Goal: Find specific page/section: Find specific page/section

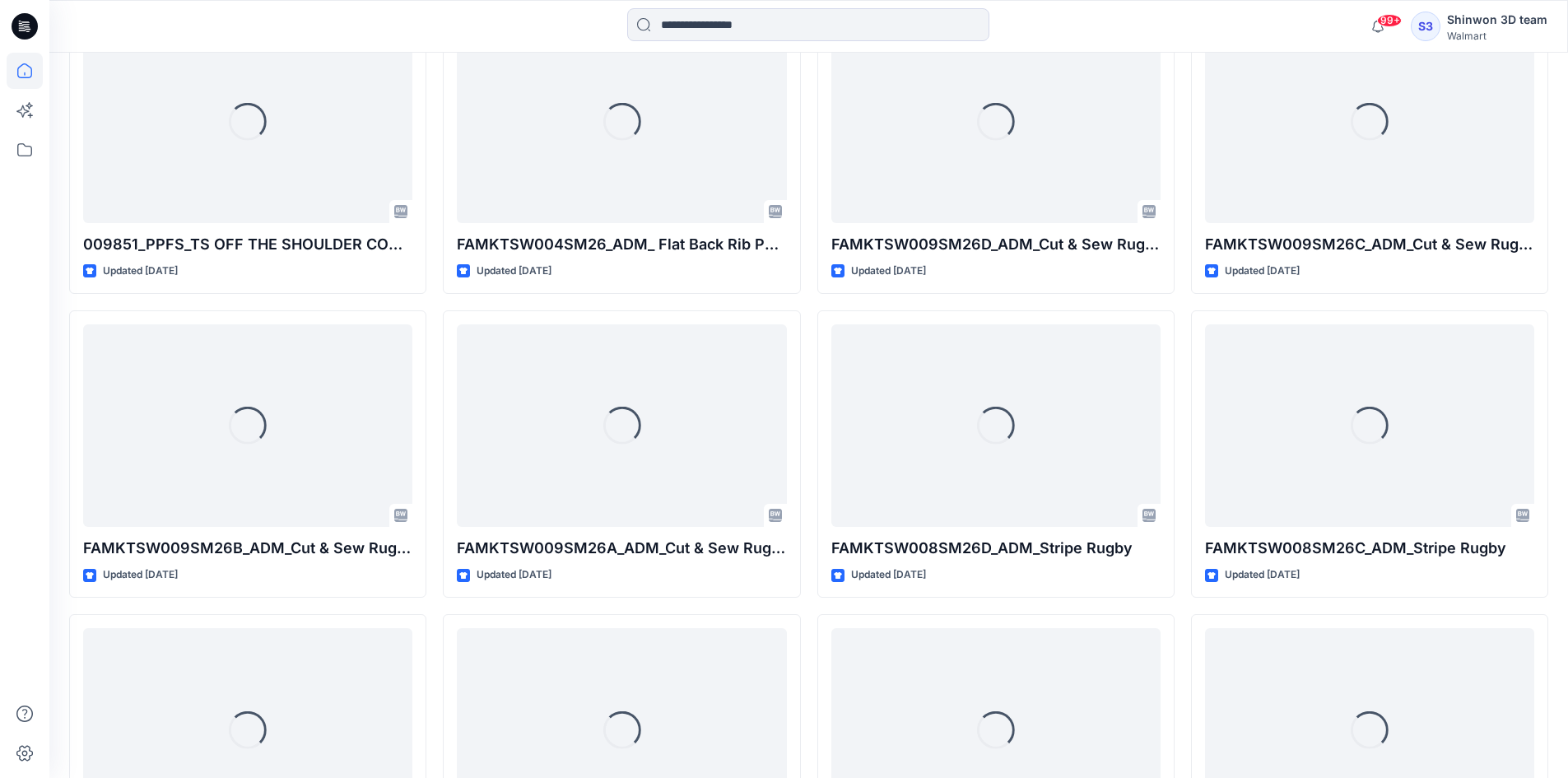
scroll to position [1625, 0]
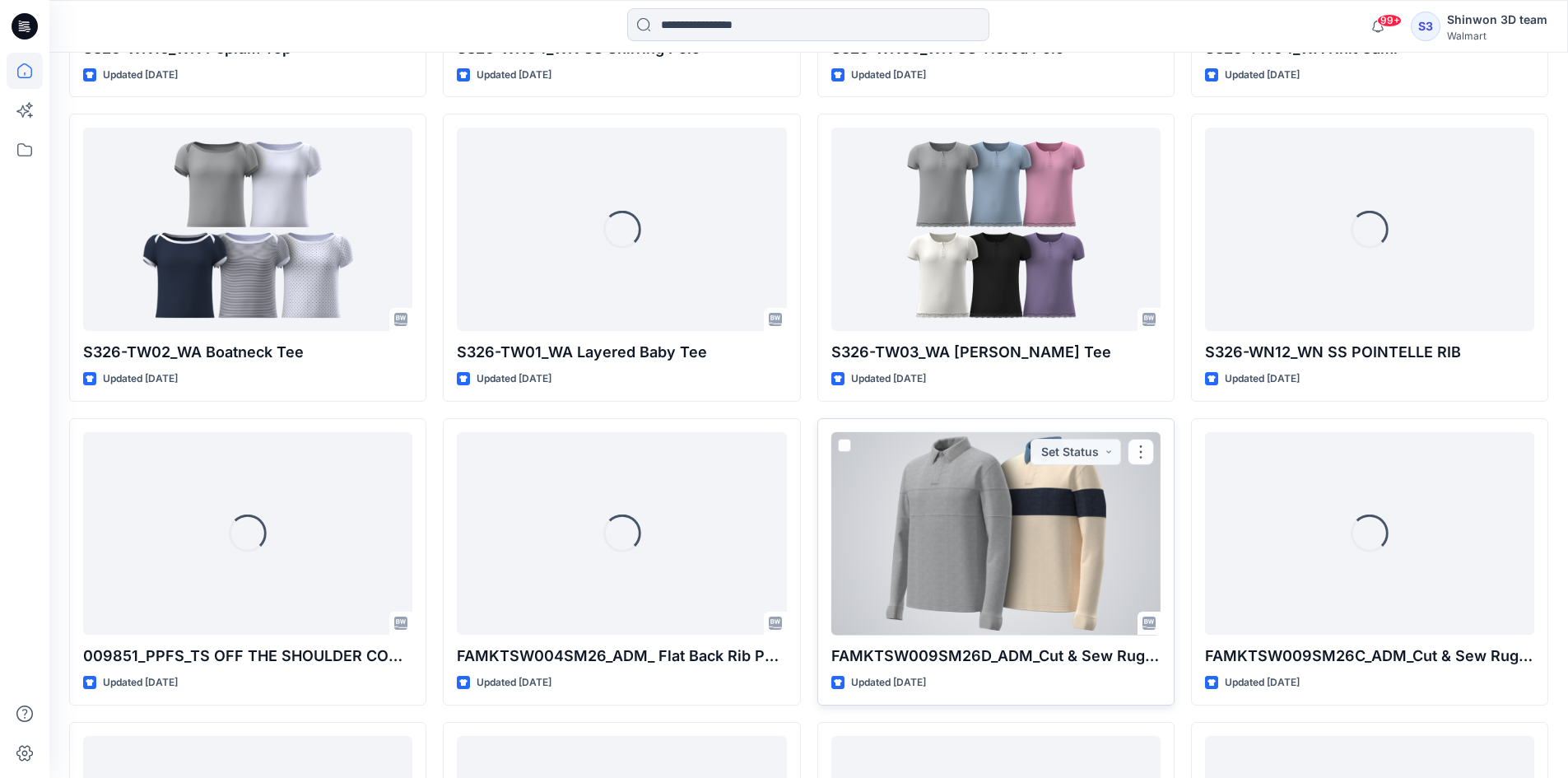
click at [956, 527] on div at bounding box center [996, 534] width 329 height 203
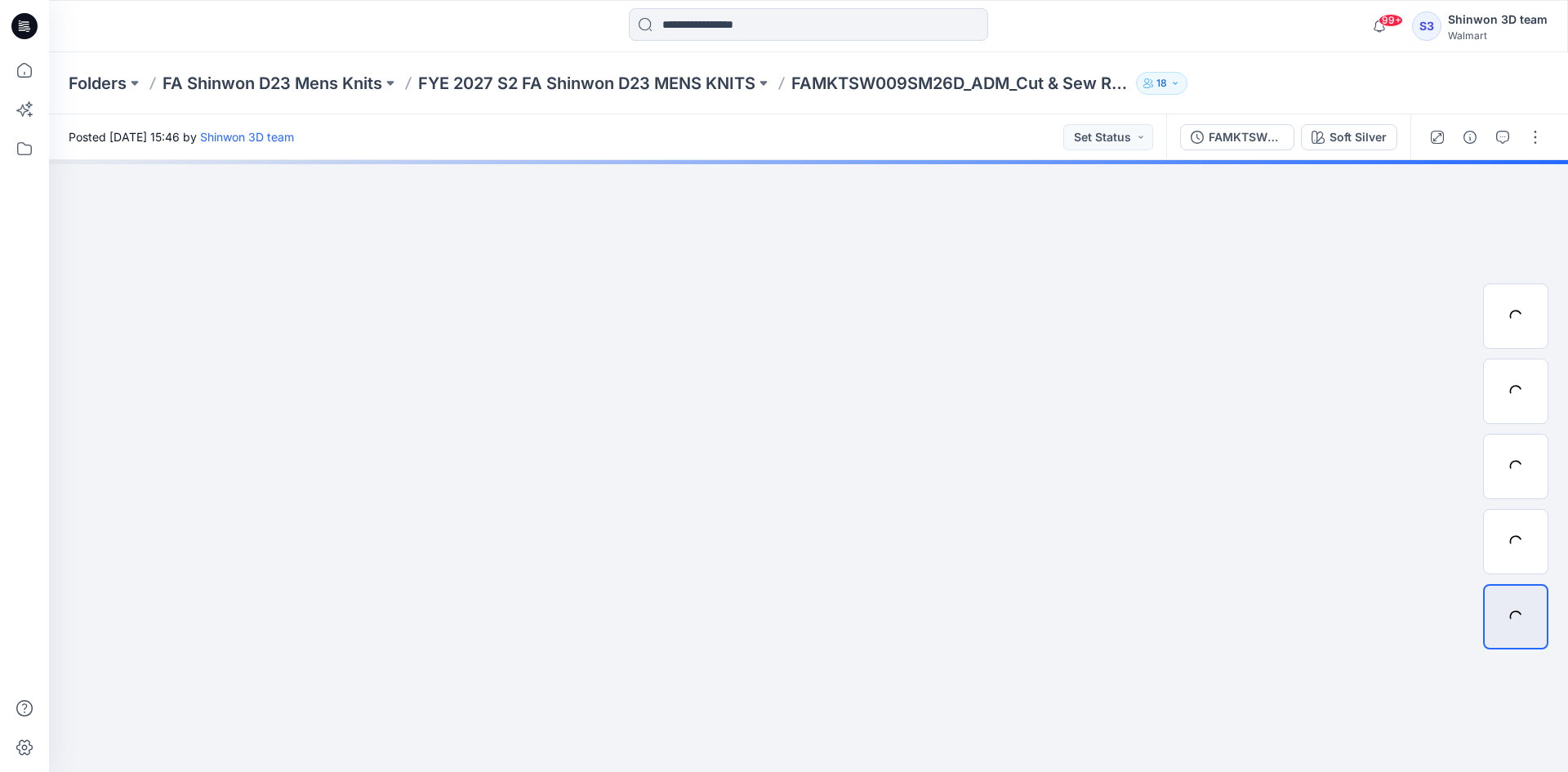
click at [1461, 138] on button "button" at bounding box center [1470, 137] width 26 height 26
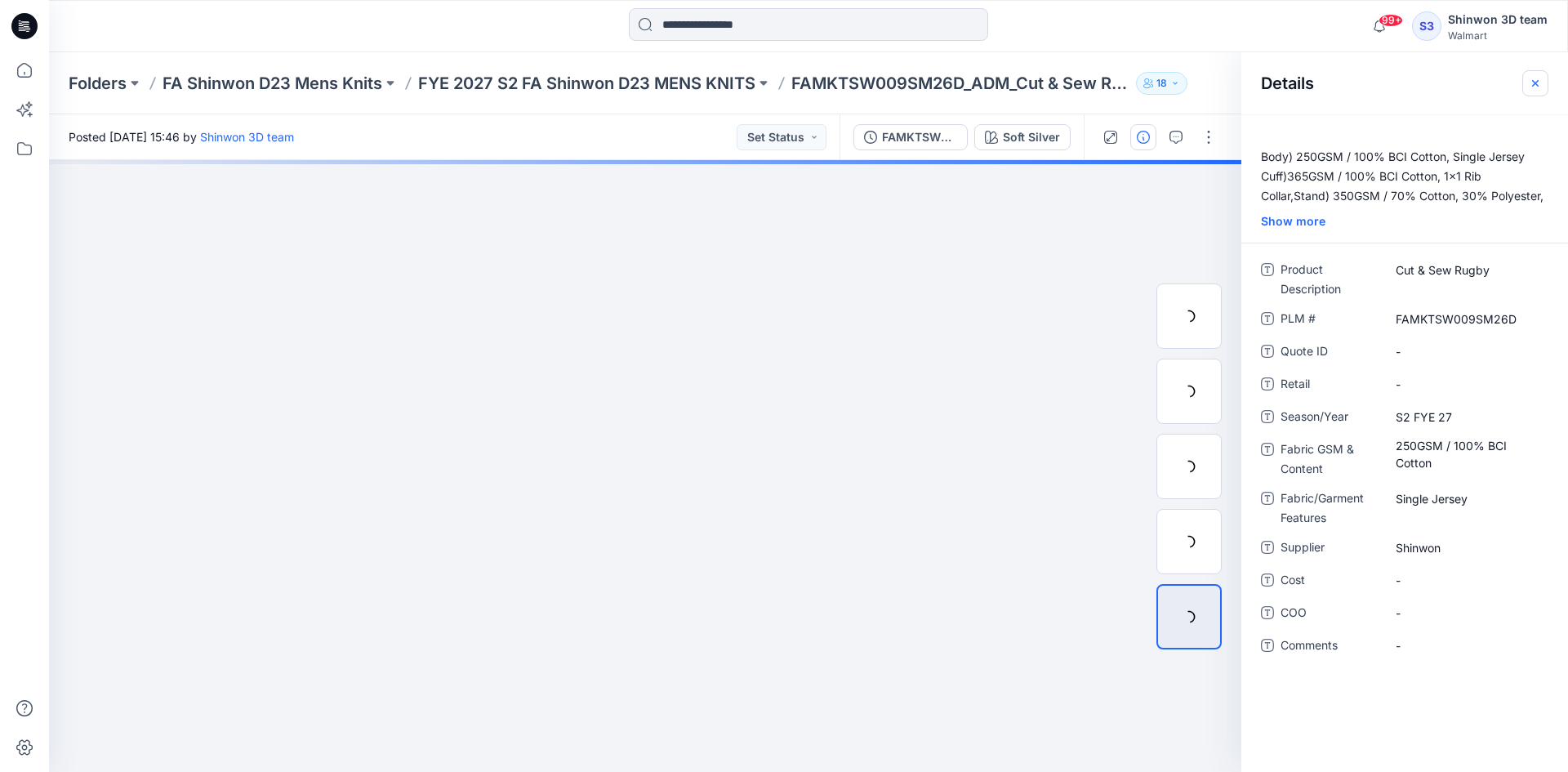
drag, startPoint x: 1539, startPoint y: 82, endPoint x: 1513, endPoint y: 115, distance: 42.0
click at [1538, 83] on icon "button" at bounding box center [1536, 84] width 13 height 13
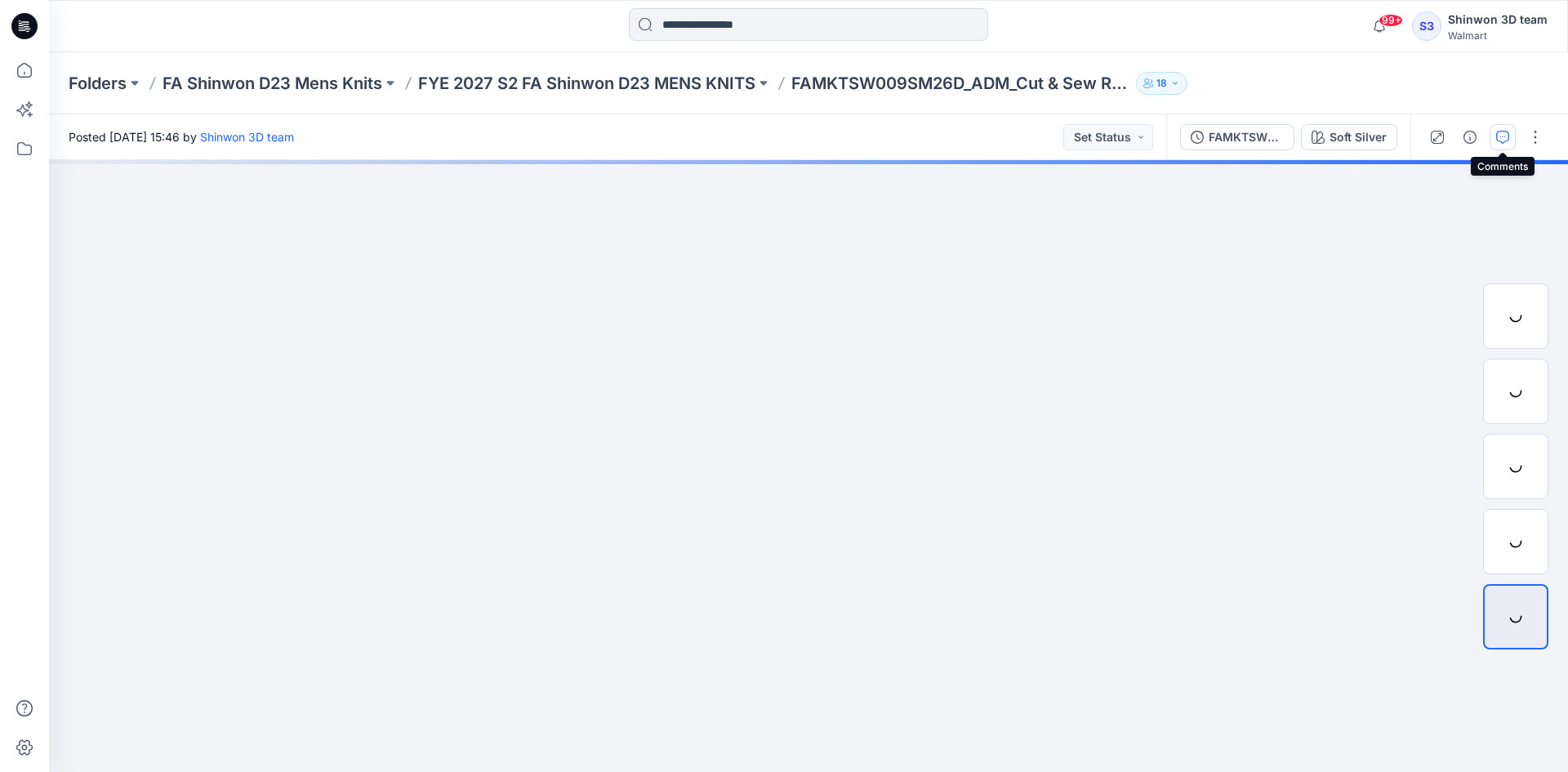
click at [1502, 134] on icon "button" at bounding box center [1503, 137] width 13 height 13
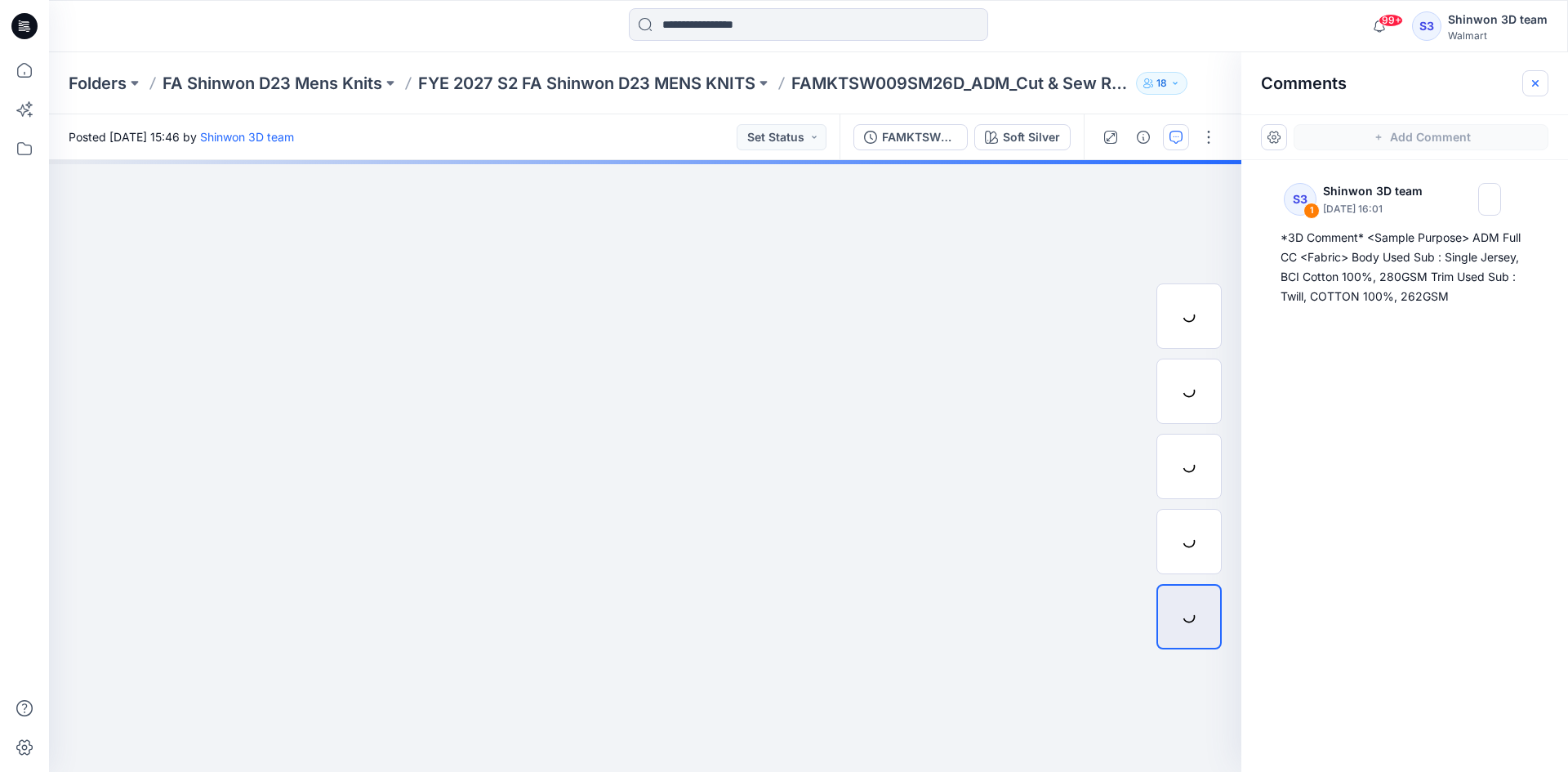
click at [1536, 83] on icon "button" at bounding box center [1536, 82] width 7 height 7
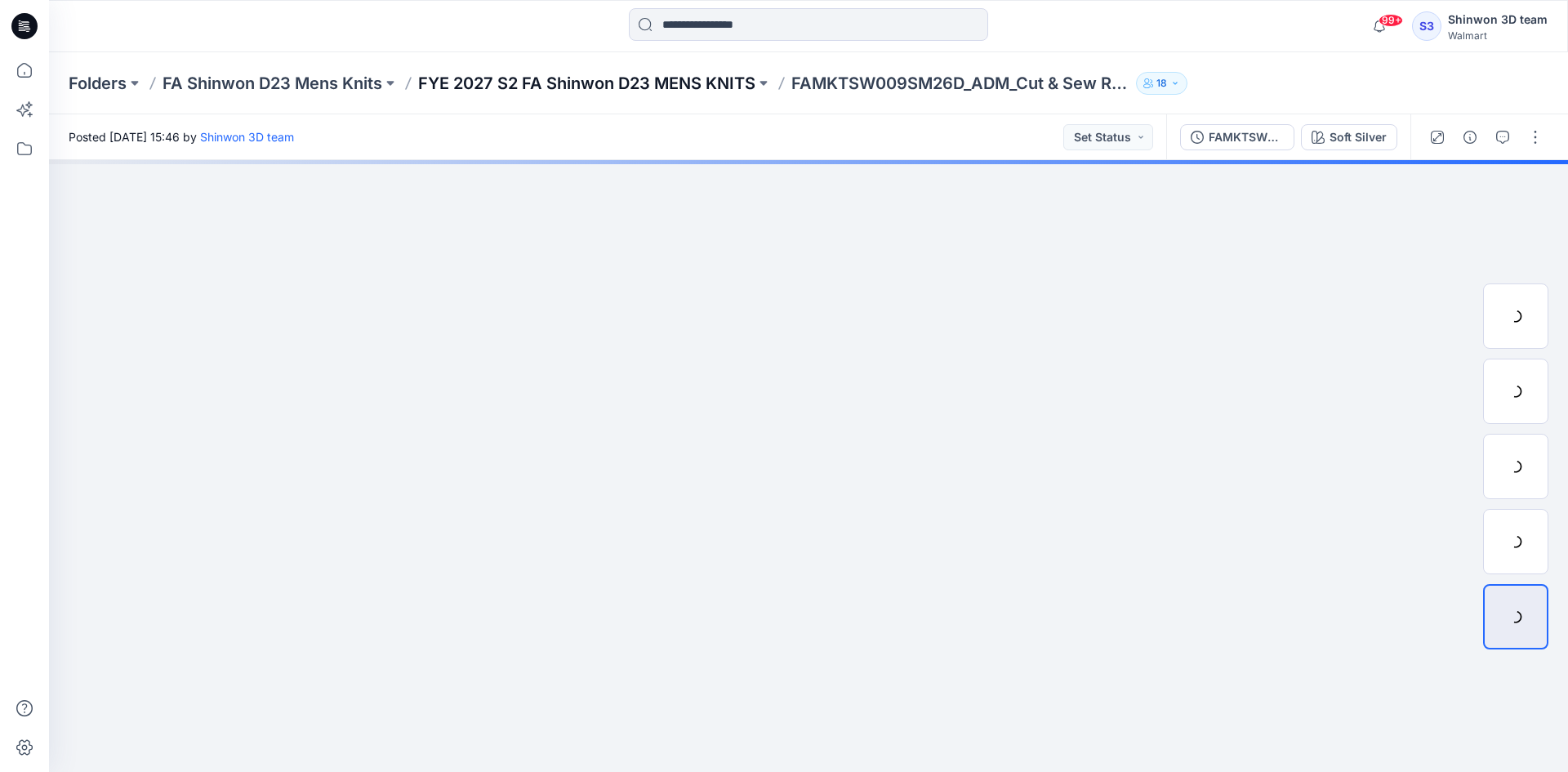
click at [609, 81] on p "FYE 2027 S2 FA Shinwon D23 MENS KNITS" at bounding box center [587, 84] width 337 height 23
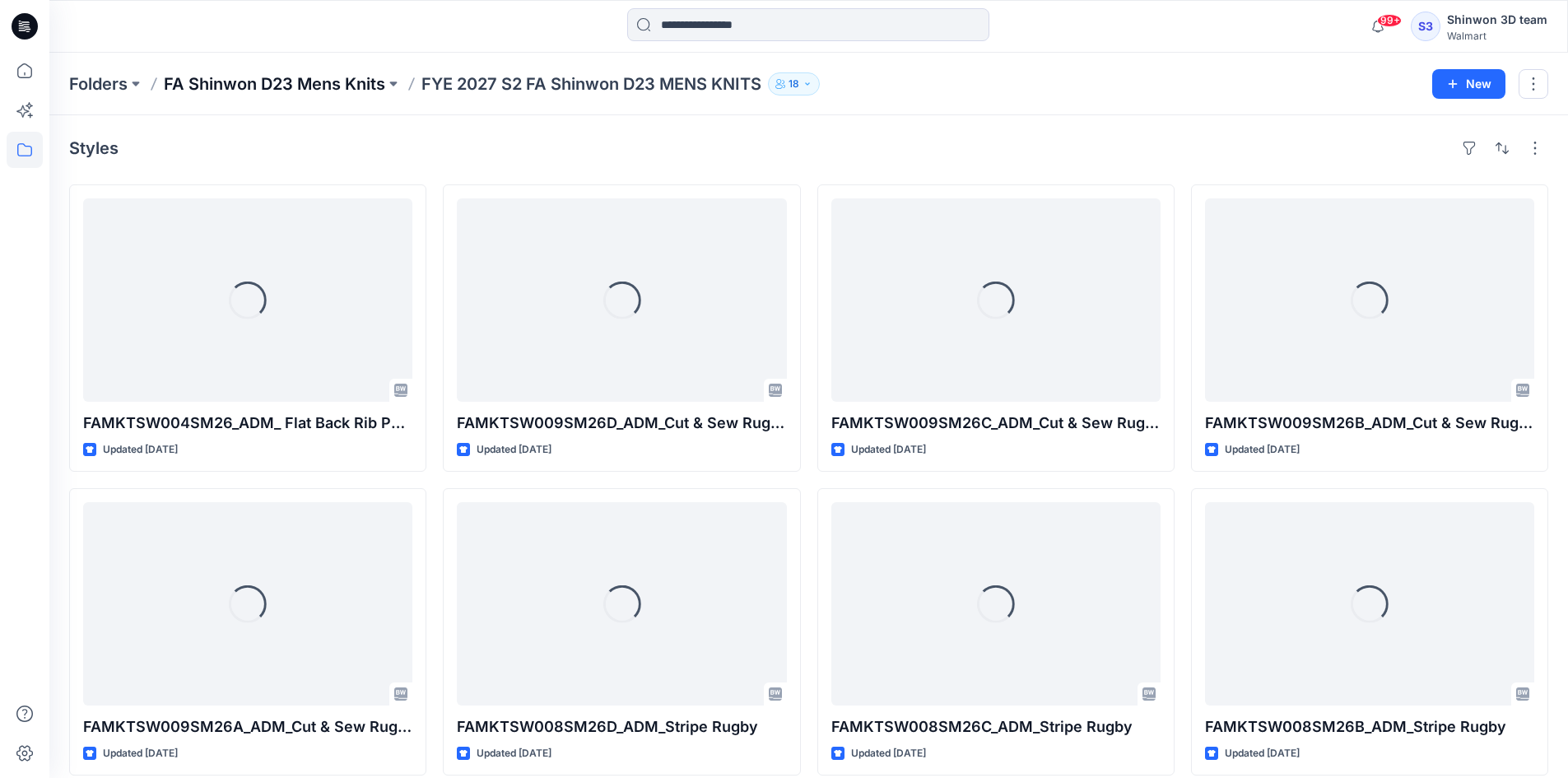
click at [320, 86] on p "FA Shinwon D23 Mens Knits" at bounding box center [274, 84] width 222 height 23
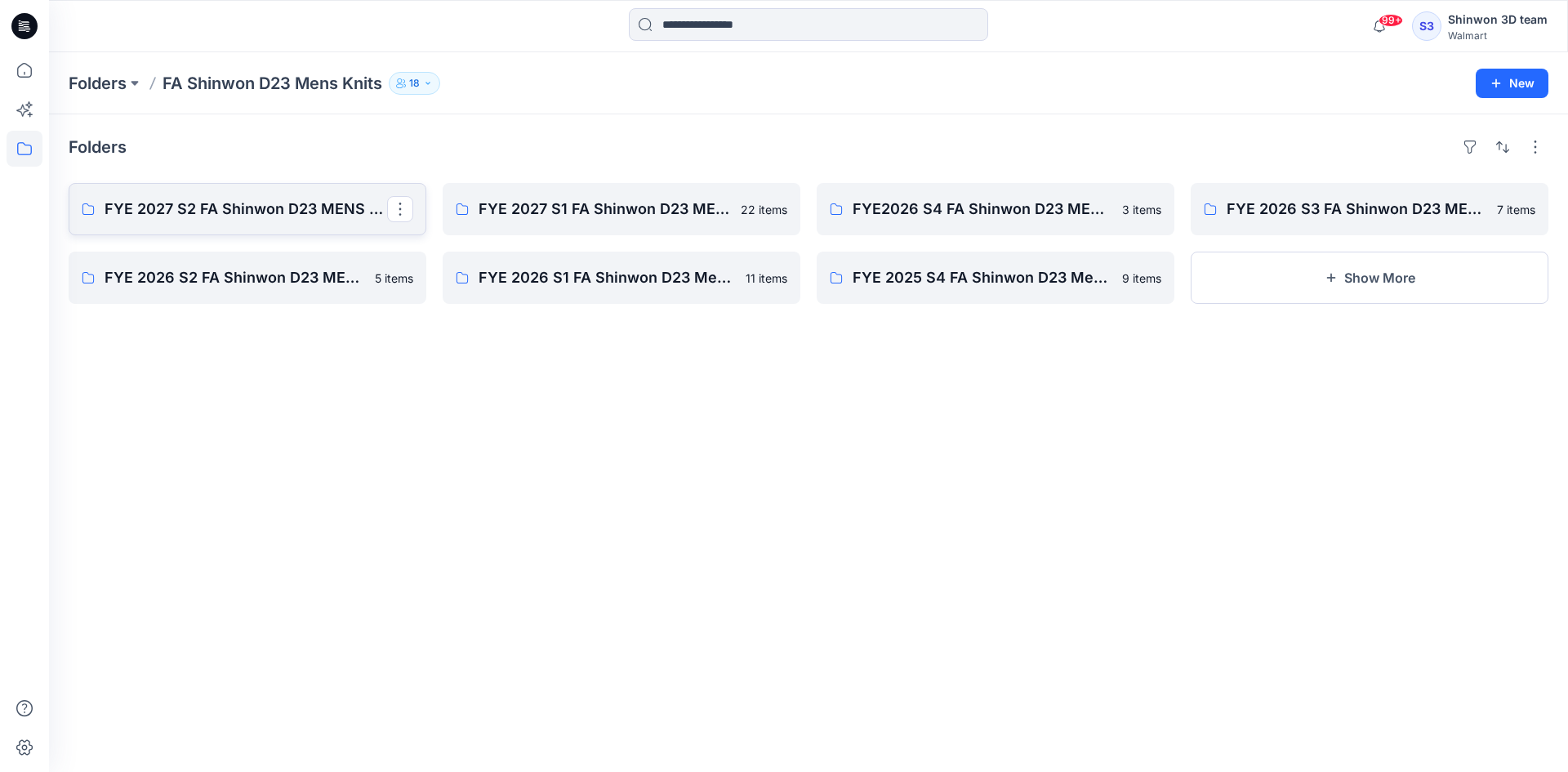
click at [288, 190] on link "FYE 2027 S2 FA Shinwon D23 MENS KNITS" at bounding box center [247, 208] width 358 height 52
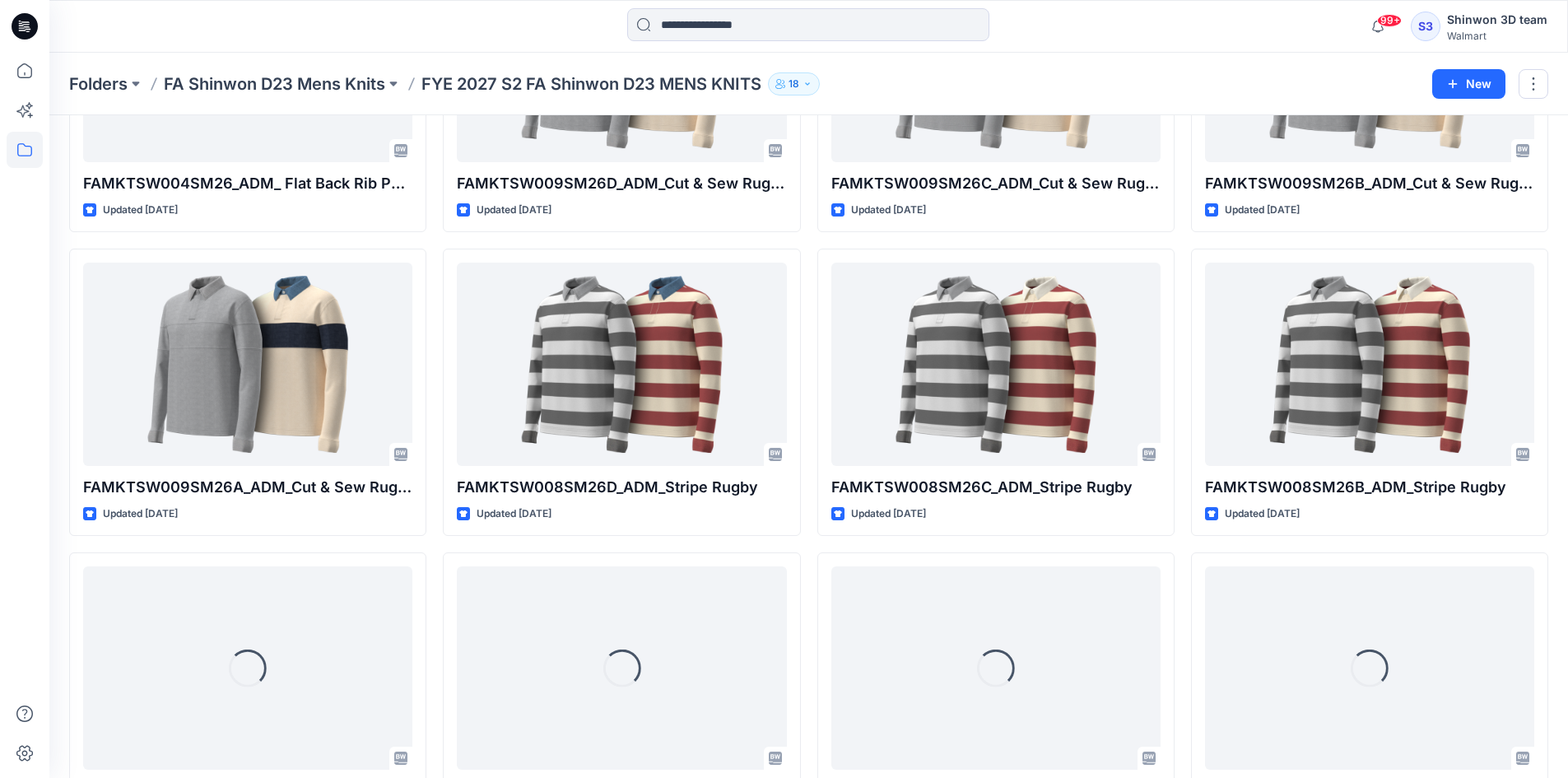
scroll to position [80, 0]
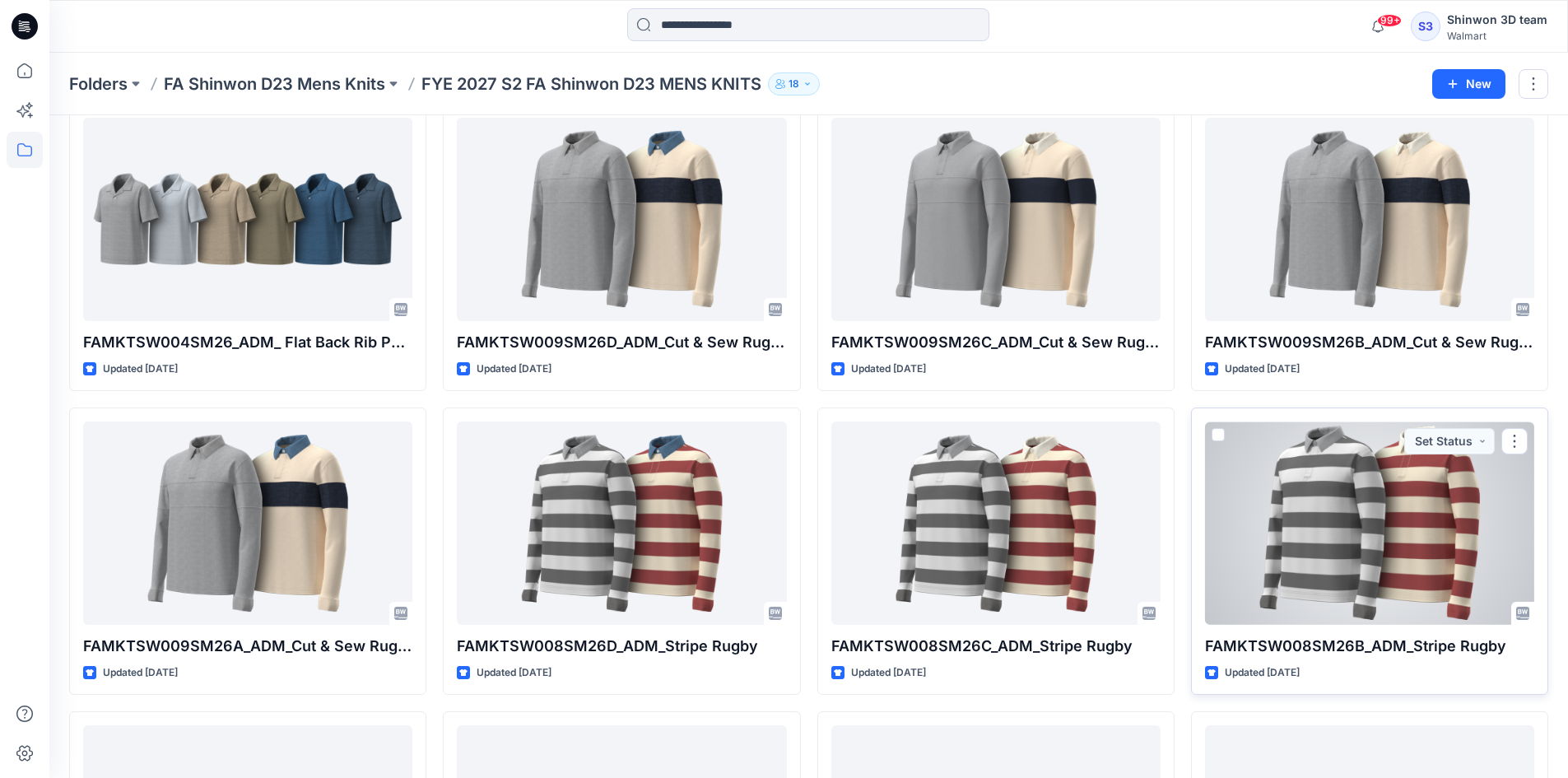
click at [1323, 551] on div at bounding box center [1370, 523] width 329 height 203
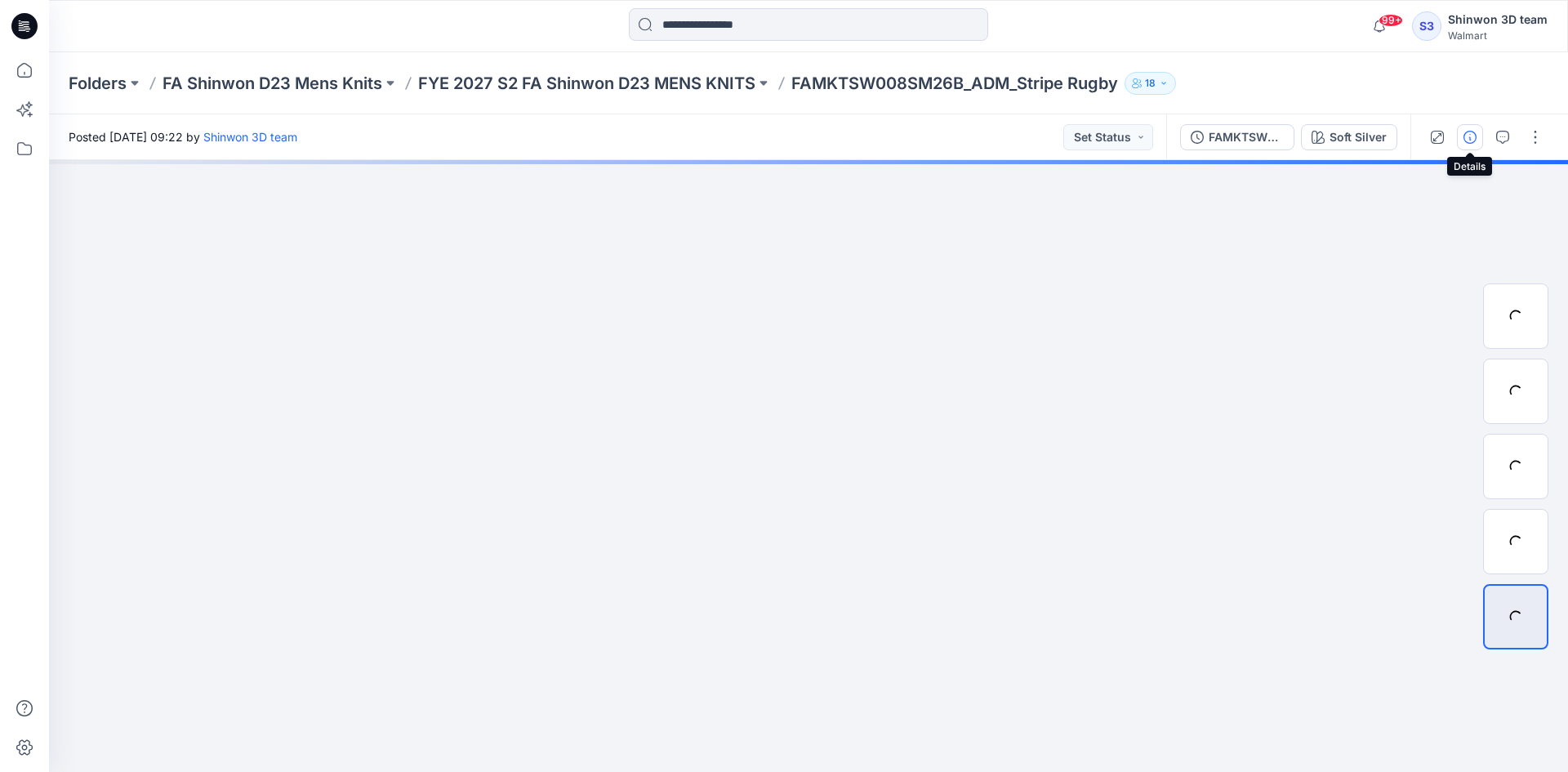
click at [1471, 144] on button "button" at bounding box center [1470, 137] width 26 height 26
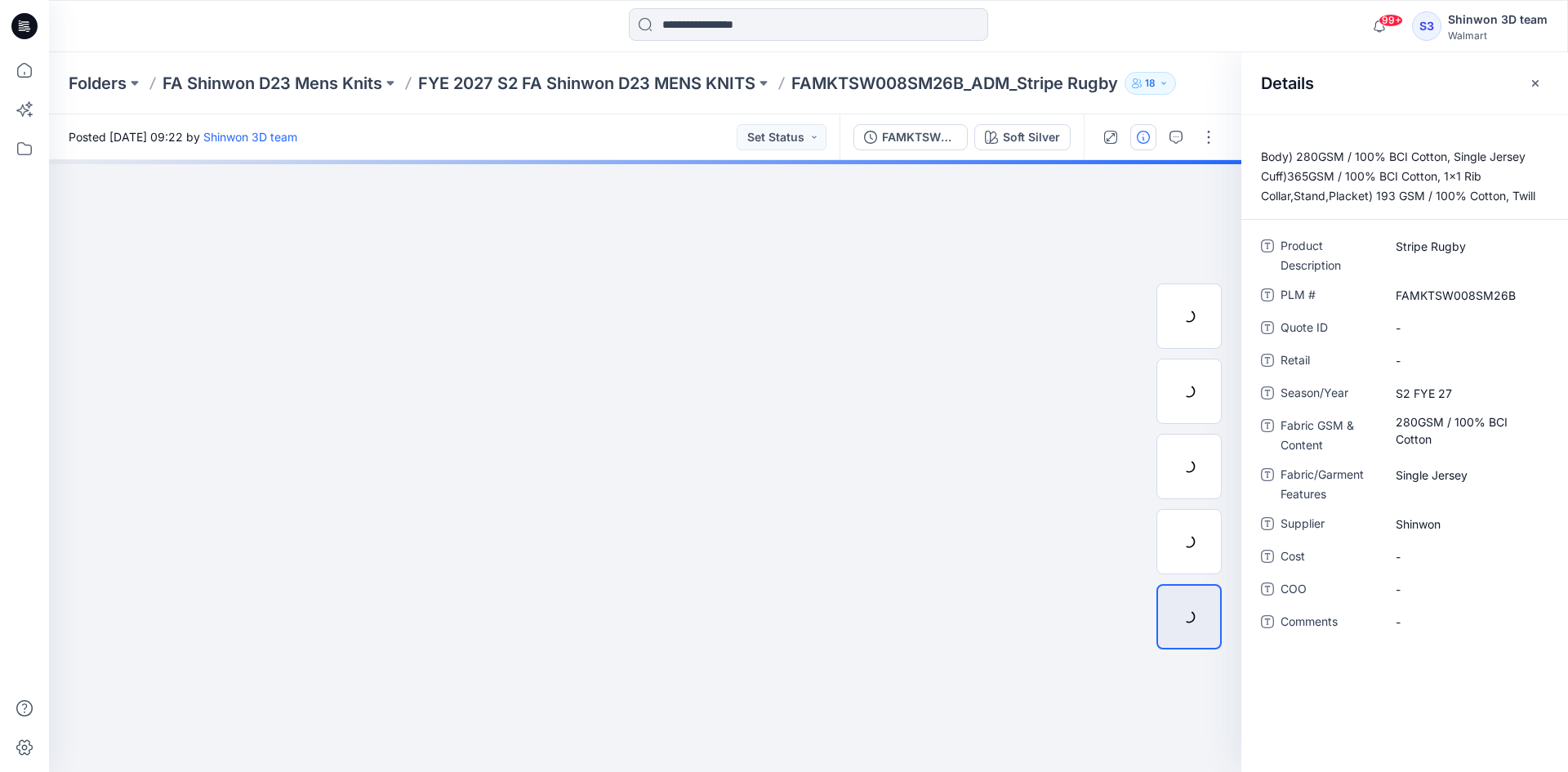
click at [1522, 84] on div "Details" at bounding box center [1405, 83] width 327 height 61
click at [1534, 81] on icon "button" at bounding box center [1536, 82] width 7 height 7
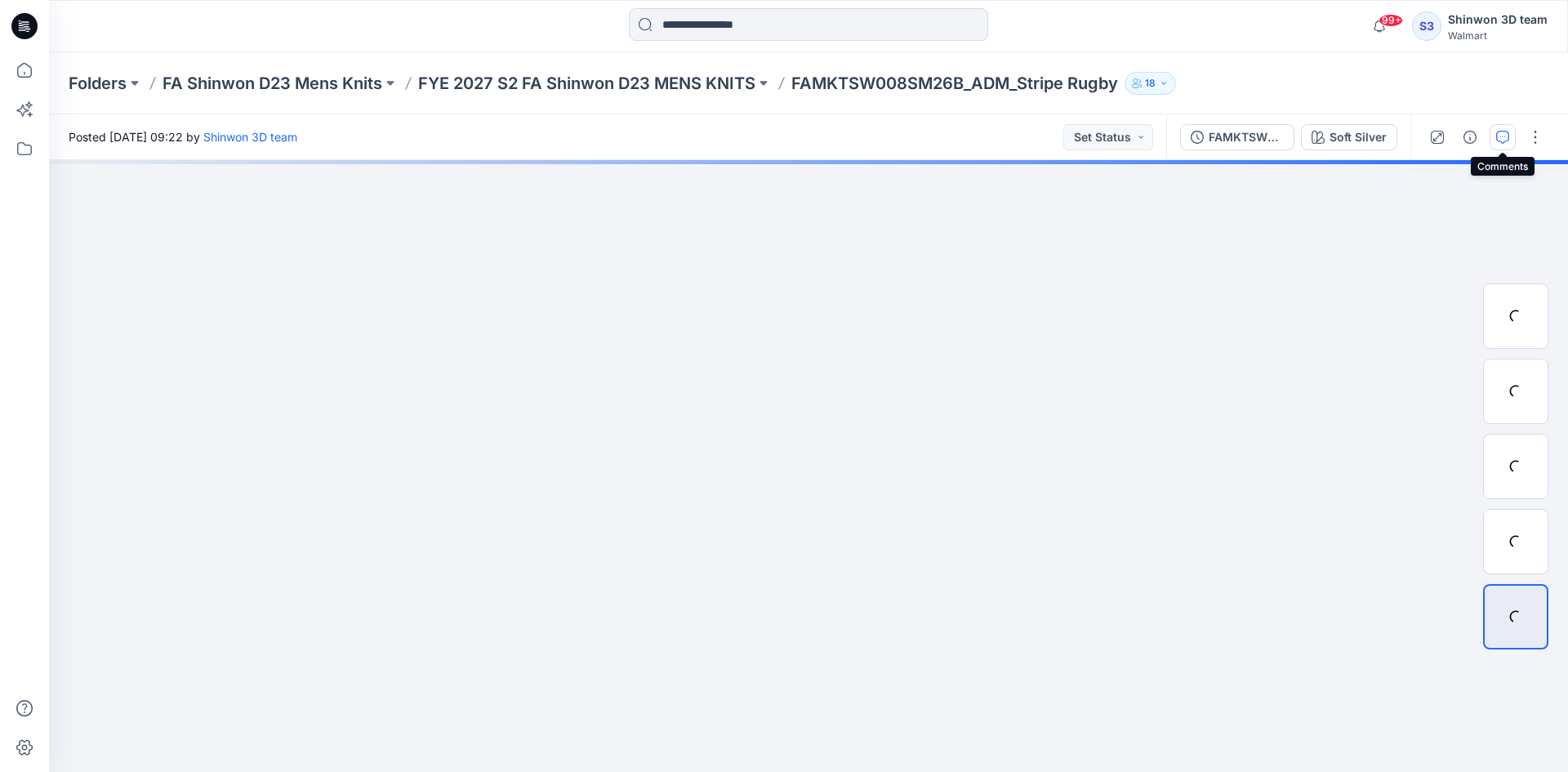
click at [1498, 136] on icon "button" at bounding box center [1503, 137] width 13 height 13
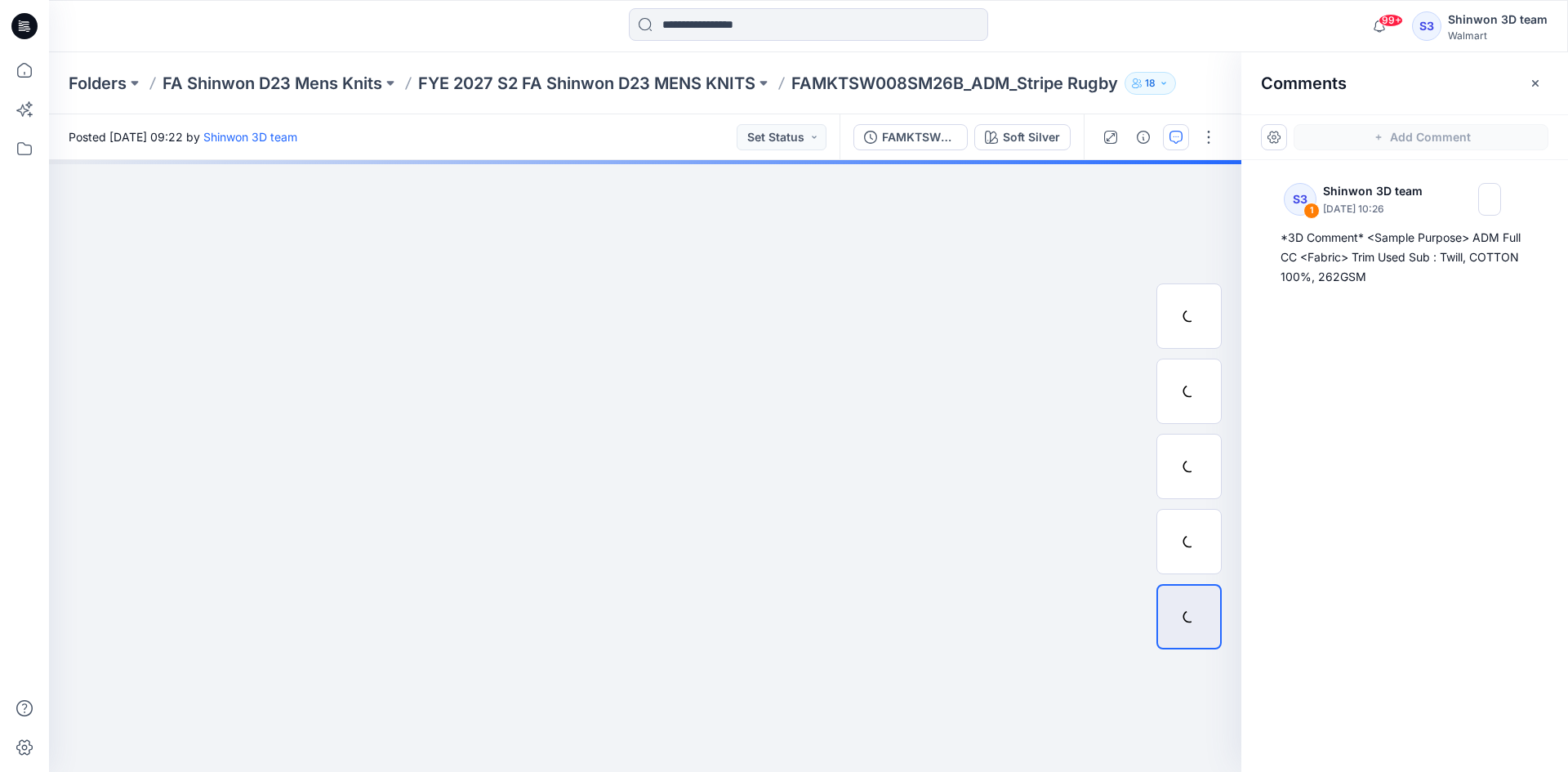
click at [1551, 82] on div "Comments" at bounding box center [1405, 83] width 327 height 61
drag, startPoint x: 1531, startPoint y: 77, endPoint x: 1415, endPoint y: 84, distance: 116.2
click at [1531, 77] on icon "button" at bounding box center [1536, 84] width 13 height 13
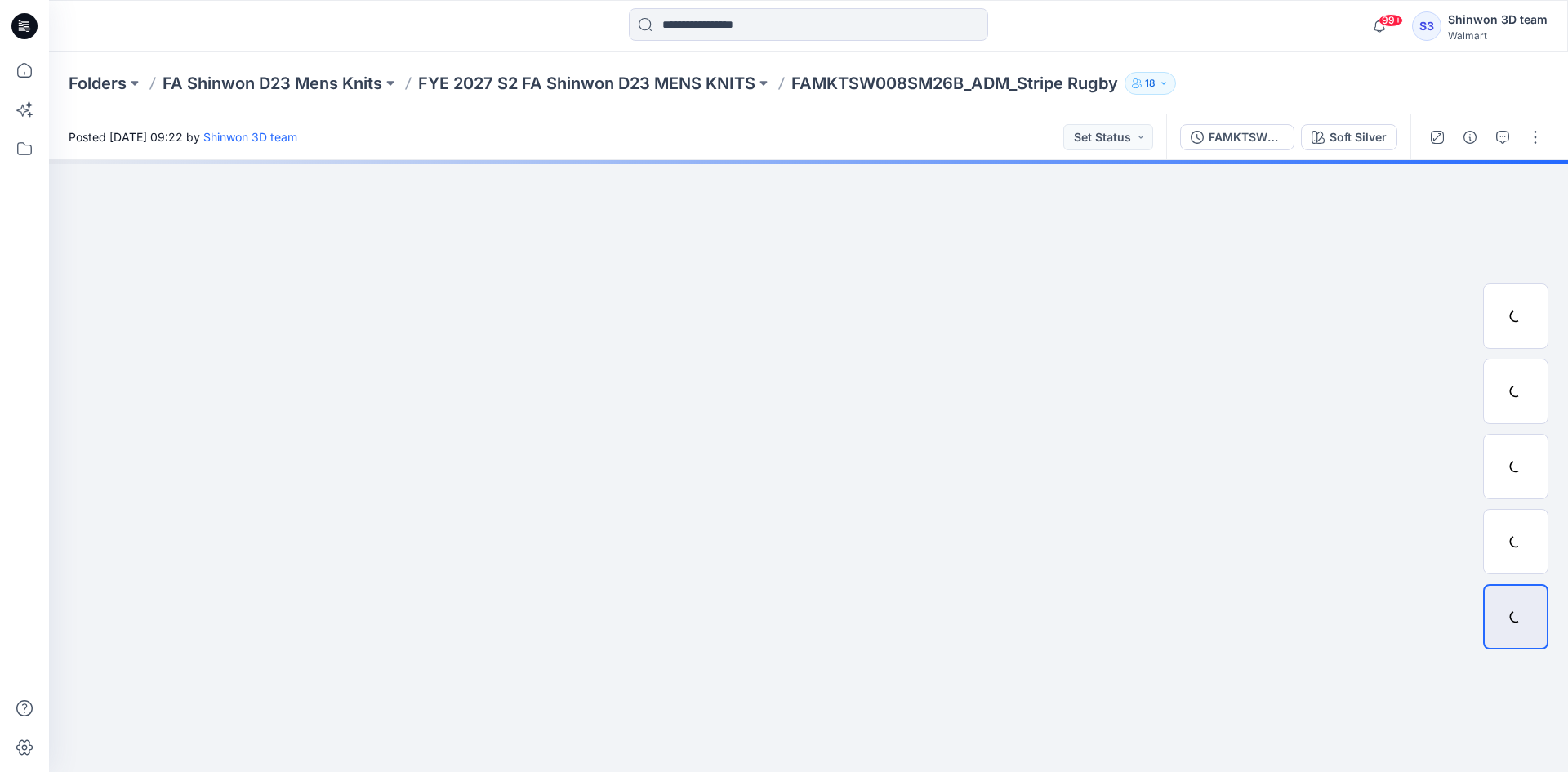
click at [1293, 86] on div "Folders FA Shinwon D23 Mens Knits FYE 2027 S2 FA Shinwon D23 MENS KNITS FAMKTSW…" at bounding box center [745, 84] width 1353 height 23
click at [564, 78] on p "FYE 2027 S2 FA Shinwon D23 MENS KNITS" at bounding box center [587, 84] width 337 height 23
